Goal: Ask a question

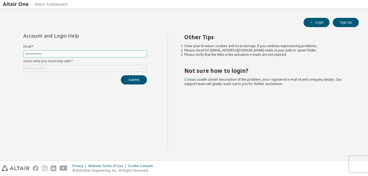
click at [44, 53] on input "text" at bounding box center [85, 54] width 121 height 4
click at [95, 52] on input "text" at bounding box center [85, 54] width 121 height 4
type input "**********"
click at [90, 65] on div "Click to select" at bounding box center [85, 68] width 123 height 7
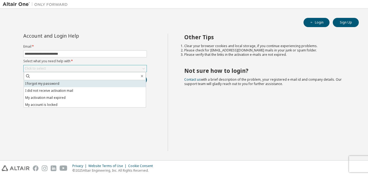
click at [88, 84] on li "I forgot my password" at bounding box center [85, 83] width 122 height 7
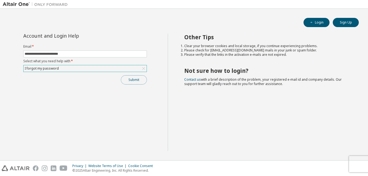
click at [134, 80] on button "Submit" at bounding box center [134, 79] width 26 height 9
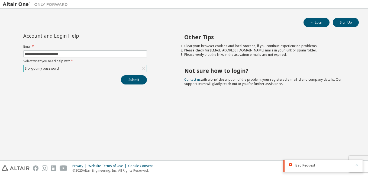
click at [144, 68] on icon at bounding box center [143, 68] width 5 height 5
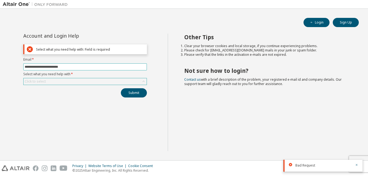
click at [118, 65] on span "**********" at bounding box center [85, 66] width 124 height 7
click at [112, 94] on div "Submit" at bounding box center [85, 92] width 124 height 9
drag, startPoint x: 25, startPoint y: 48, endPoint x: 30, endPoint y: 49, distance: 4.4
click at [30, 49] on div "Select what you need help with: Field is required" at bounding box center [85, 49] width 124 height 10
click at [30, 49] on icon at bounding box center [30, 49] width 6 height 6
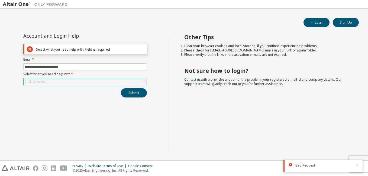
click at [30, 49] on icon at bounding box center [30, 49] width 6 height 6
click at [135, 92] on button "Submit" at bounding box center [134, 92] width 26 height 9
click at [312, 23] on icon "button" at bounding box center [311, 22] width 3 height 3
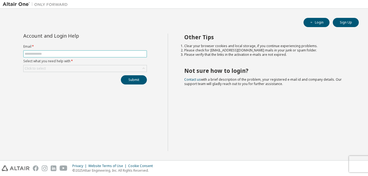
click at [94, 53] on input "text" at bounding box center [85, 54] width 121 height 4
type input "**********"
click at [85, 70] on div "Click to select" at bounding box center [85, 68] width 123 height 7
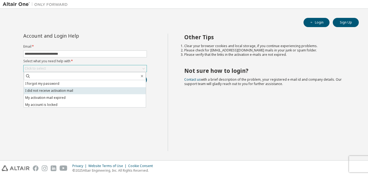
click at [90, 90] on li "I did not receive activation mail" at bounding box center [85, 90] width 122 height 7
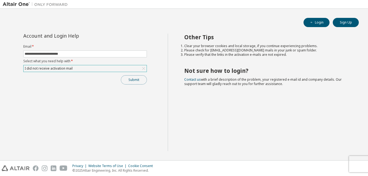
click at [128, 80] on button "Submit" at bounding box center [134, 79] width 26 height 9
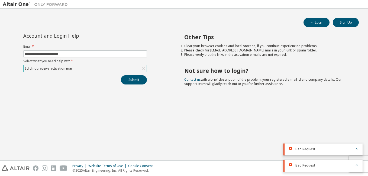
click at [144, 70] on icon at bounding box center [143, 68] width 5 height 5
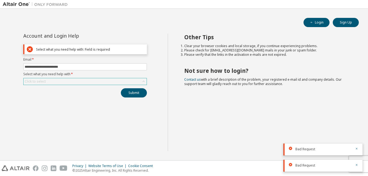
click at [30, 49] on icon at bounding box center [30, 49] width 6 height 6
click at [291, 149] on icon at bounding box center [290, 148] width 3 height 3
click at [290, 147] on icon at bounding box center [290, 148] width 3 height 3
click at [288, 164] on div "Bad Request" at bounding box center [323, 166] width 79 height 12
click at [291, 164] on icon at bounding box center [290, 164] width 3 height 3
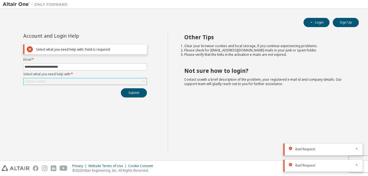
click at [291, 164] on icon at bounding box center [290, 164] width 3 height 3
click at [290, 163] on div "Bad Request" at bounding box center [323, 166] width 79 height 12
drag, startPoint x: 290, startPoint y: 165, endPoint x: 356, endPoint y: 166, distance: 67.0
click at [356, 166] on div "Bad Request" at bounding box center [323, 166] width 79 height 12
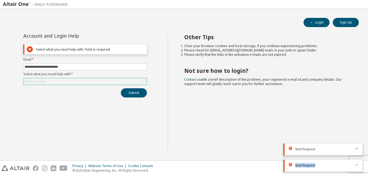
click at [356, 166] on icon "button" at bounding box center [356, 164] width 3 height 3
click at [358, 165] on icon "button" at bounding box center [356, 164] width 3 height 3
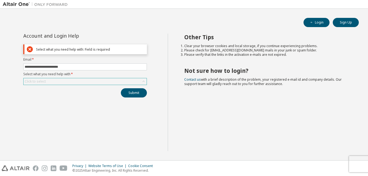
click at [31, 48] on icon at bounding box center [30, 49] width 6 height 7
click at [318, 20] on button "Login" at bounding box center [317, 22] width 26 height 9
